Goal: Task Accomplishment & Management: Complete application form

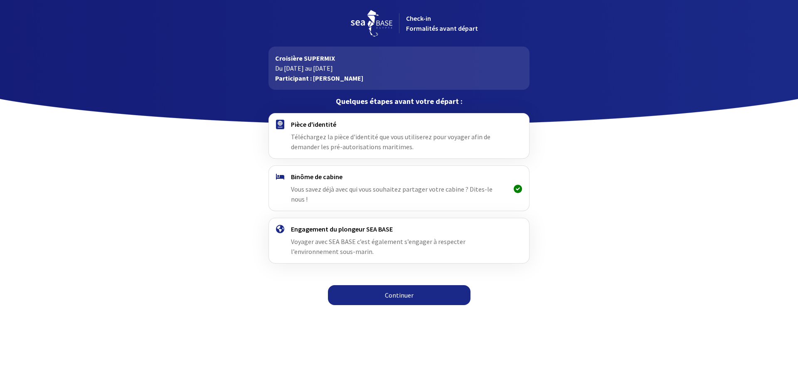
click at [323, 124] on h4 "Pièce d'identité" at bounding box center [399, 124] width 216 height 8
click at [376, 291] on link "Continuer" at bounding box center [399, 295] width 143 height 20
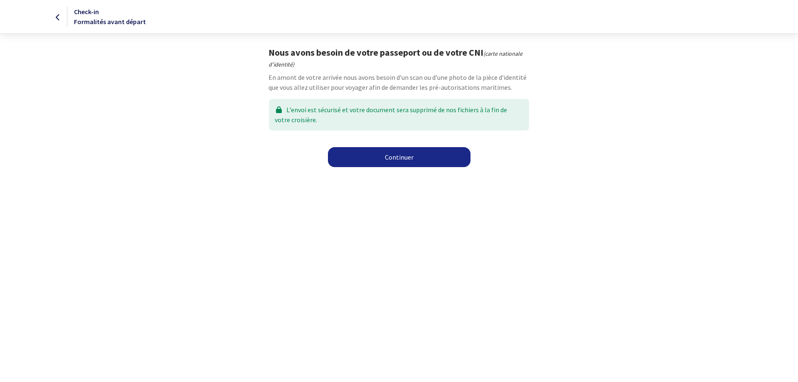
click at [410, 158] on link "Continuer" at bounding box center [399, 157] width 143 height 20
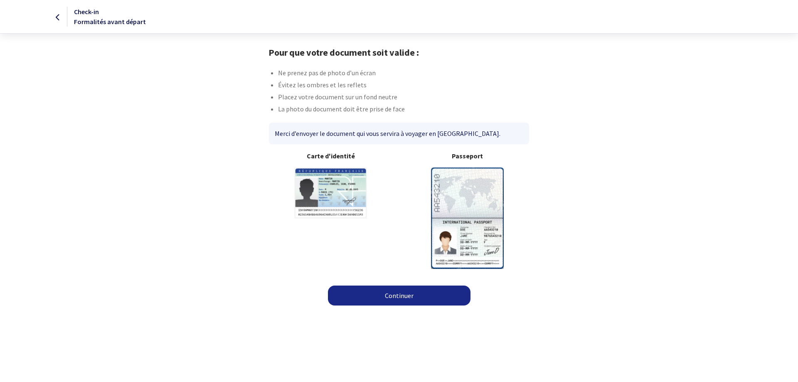
click at [476, 188] on img at bounding box center [467, 218] width 73 height 101
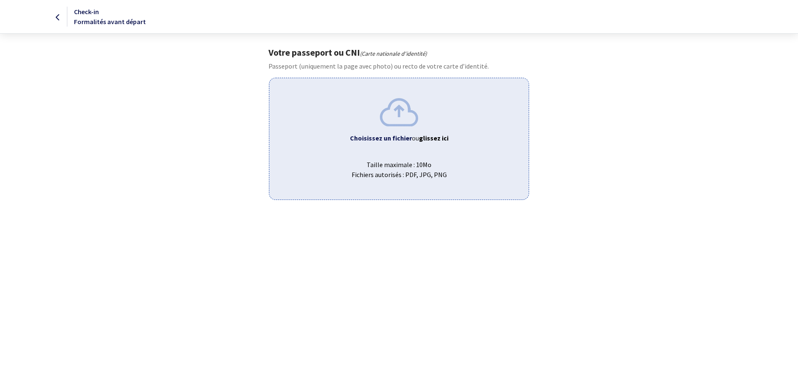
click at [458, 163] on span "Taille maximale : 10Mo Fichiers autorisés : PDF, JPG, PNG" at bounding box center [399, 166] width 246 height 27
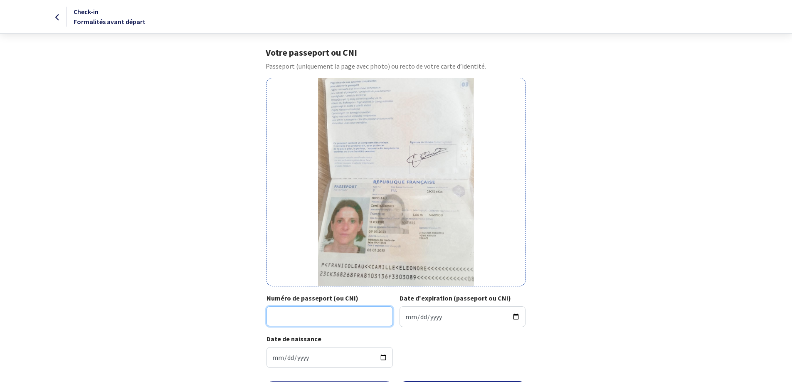
click at [356, 314] on input "Numéro de passeport (ou CNI)" at bounding box center [329, 316] width 126 height 20
type input "23CK36828"
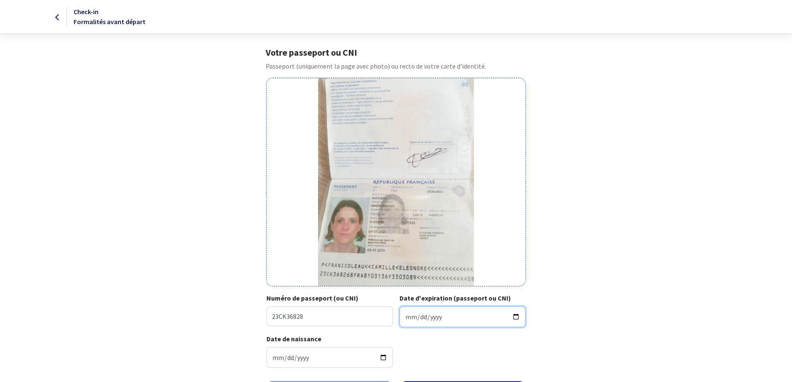
click at [431, 319] on input "Date d'expiration (passeport ou CNI)" at bounding box center [462, 316] width 126 height 21
click at [407, 316] on input "Date d'expiration (passeport ou CNI)" at bounding box center [462, 316] width 126 height 21
type input "2033-03-08"
click at [436, 351] on div "Date de naissance 1981-03-13" at bounding box center [395, 354] width 259 height 41
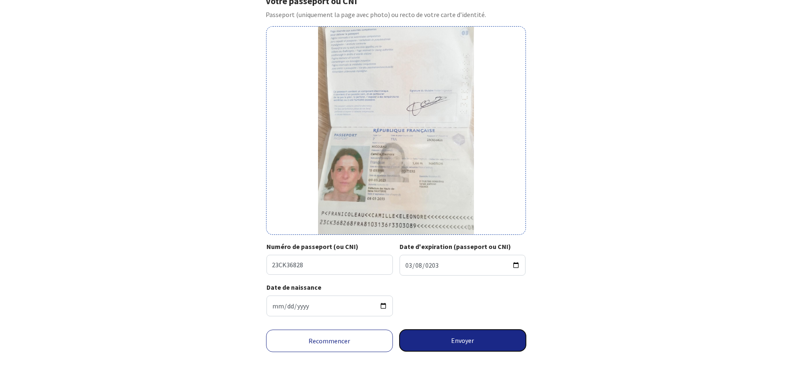
click at [453, 340] on button "Envoyer" at bounding box center [462, 341] width 127 height 22
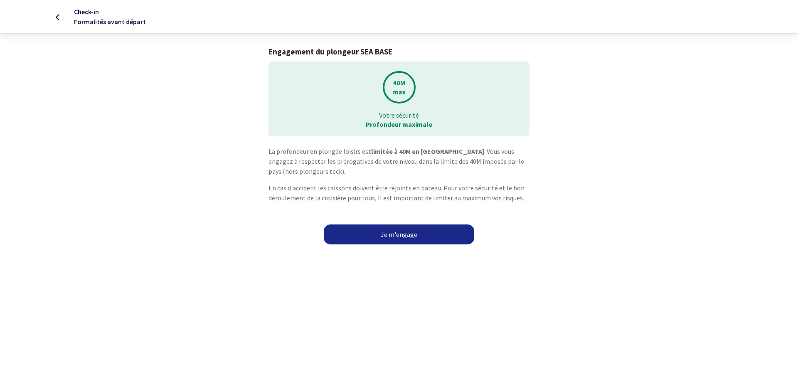
click at [392, 241] on link "Je m'engage" at bounding box center [399, 234] width 150 height 20
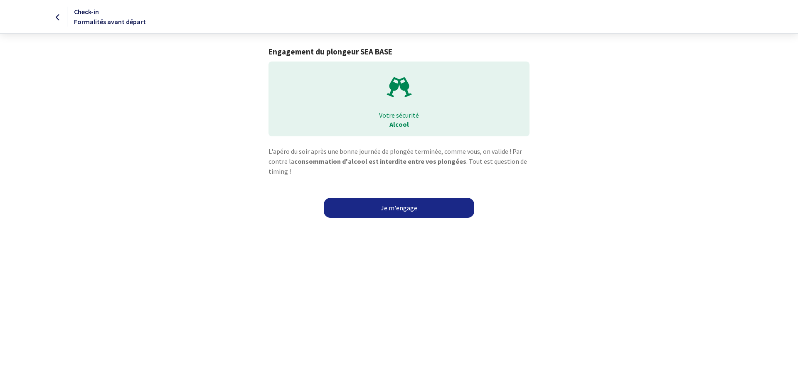
click at [395, 210] on link "Je m'engage" at bounding box center [399, 208] width 150 height 20
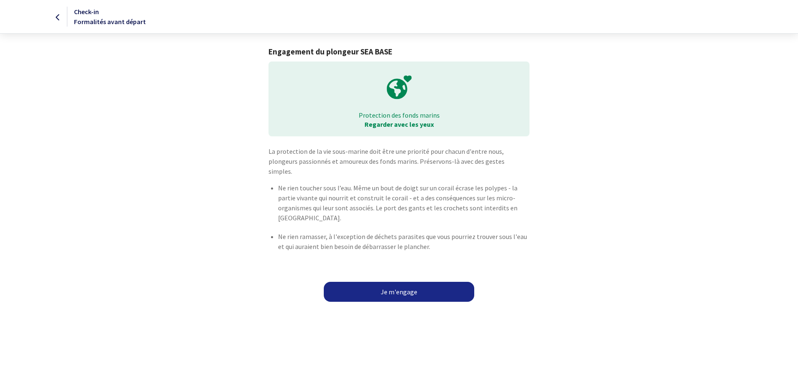
click at [399, 283] on link "Je m'engage" at bounding box center [399, 292] width 150 height 20
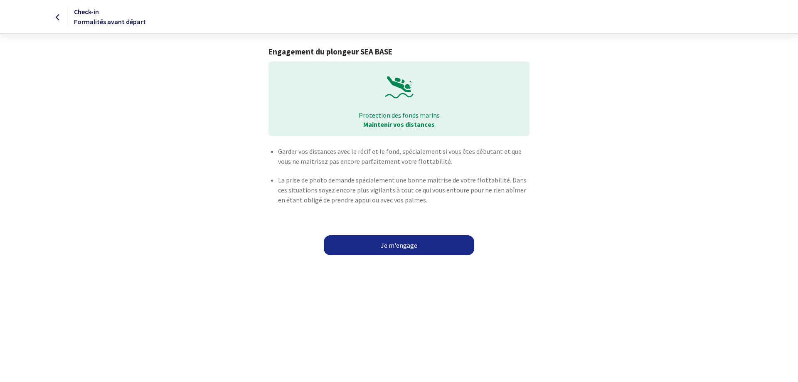
click at [394, 252] on link "Je m'engage" at bounding box center [399, 245] width 150 height 20
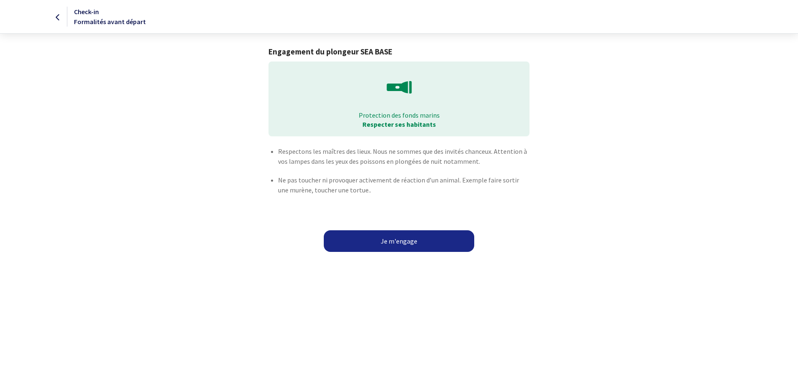
click at [394, 252] on div "Je m'engage" at bounding box center [399, 246] width 798 height 32
click at [394, 248] on button "Je m'engage" at bounding box center [399, 241] width 150 height 22
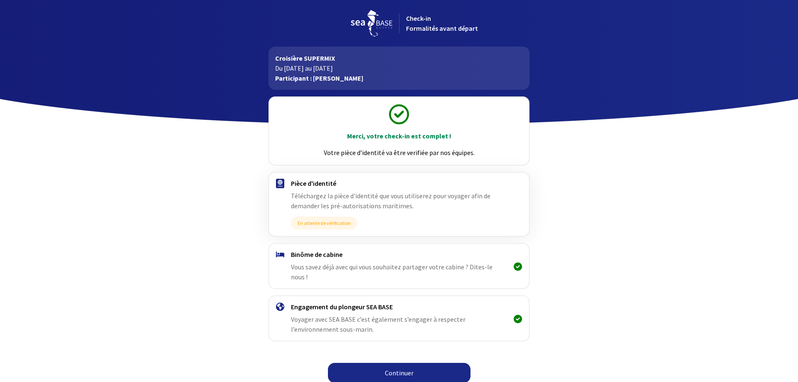
click at [427, 365] on link "Continuer" at bounding box center [399, 373] width 143 height 20
click at [697, 293] on body "Check-in Formalités avant départ Croisière SUPERMIX Du [DATE] au [DATE] Partici…" at bounding box center [399, 194] width 798 height 388
